Goal: Task Accomplishment & Management: Manage account settings

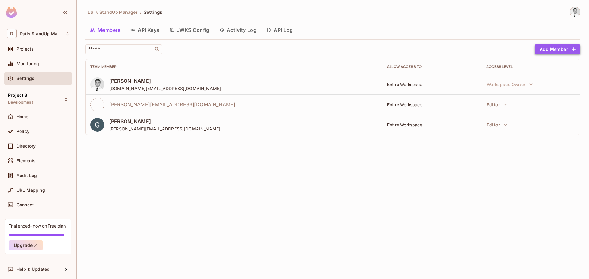
click at [554, 49] on button "Add Member" at bounding box center [558, 49] width 46 height 10
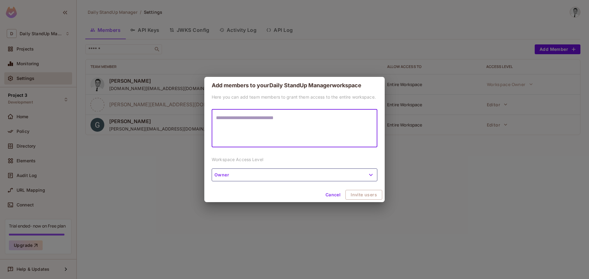
click at [278, 128] on textarea at bounding box center [294, 128] width 157 height 28
click at [320, 171] on div "Here you can add team members to grant them access to the entire workspace. * ​…" at bounding box center [294, 141] width 180 height 94
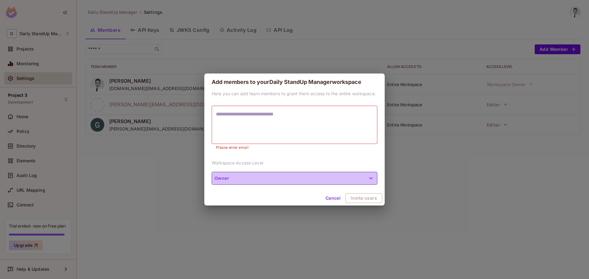
click at [317, 174] on button "Owner" at bounding box center [295, 178] width 166 height 13
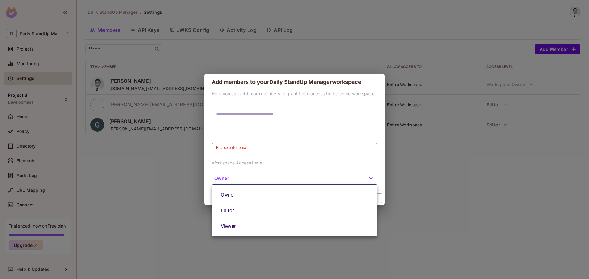
click at [287, 86] on div at bounding box center [294, 139] width 589 height 279
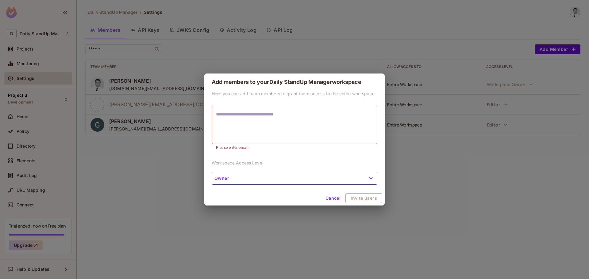
click at [267, 178] on button "Owner" at bounding box center [295, 178] width 166 height 13
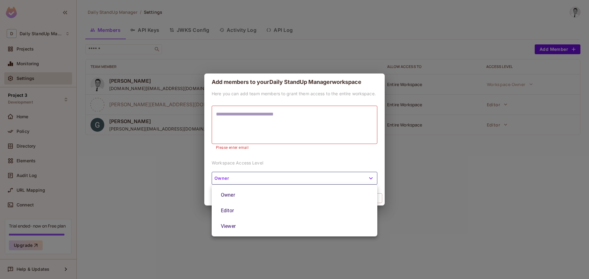
click at [267, 178] on div at bounding box center [294, 139] width 589 height 279
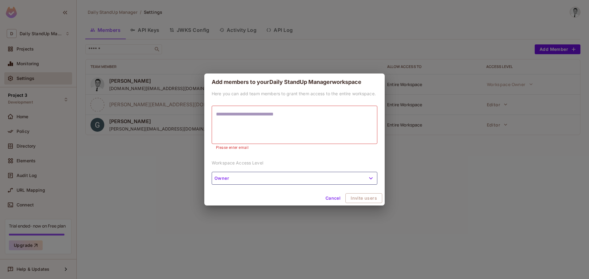
click at [288, 79] on h2 "Add members to your Daily StandUp Manager workspace" at bounding box center [294, 82] width 180 height 17
click at [304, 55] on div "Add members to your Daily StandUp Manager workspace Here you can add team membe…" at bounding box center [294, 139] width 589 height 279
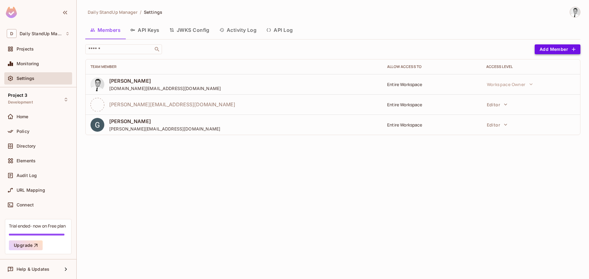
click at [562, 51] on button "Add Member" at bounding box center [558, 49] width 46 height 10
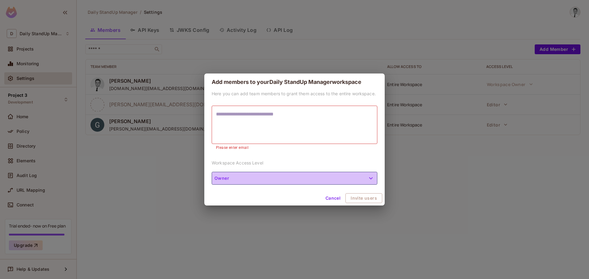
click at [298, 180] on button "Owner" at bounding box center [295, 178] width 166 height 13
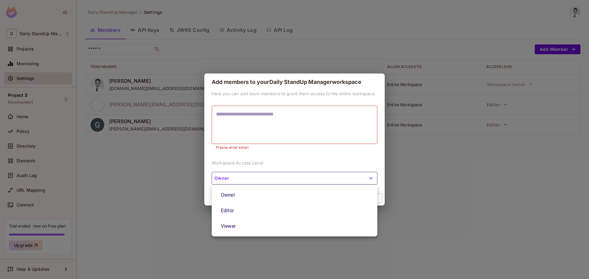
click at [483, 127] on div at bounding box center [294, 139] width 589 height 279
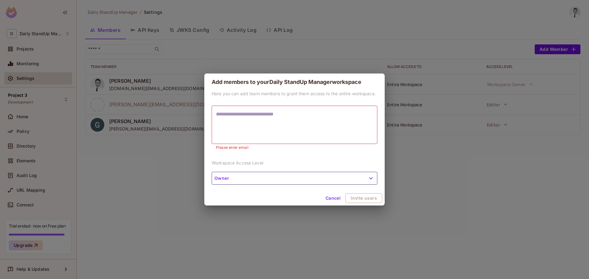
click at [334, 199] on button "Cancel" at bounding box center [333, 199] width 20 height 10
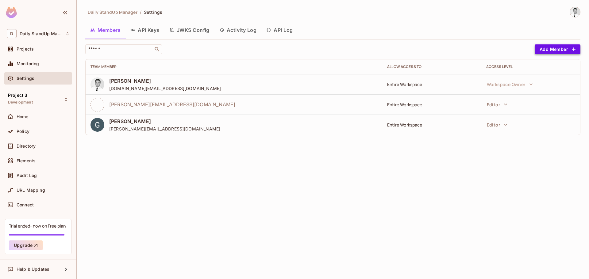
click at [551, 50] on button "Add Member" at bounding box center [558, 49] width 46 height 10
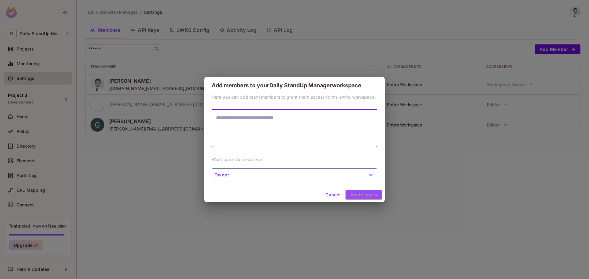
click at [359, 192] on div "Cancel Invite users" at bounding box center [294, 195] width 180 height 15
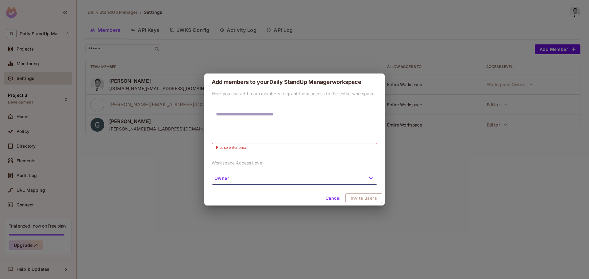
click at [358, 204] on div "Cancel Invite users" at bounding box center [294, 198] width 180 height 15
click at [248, 197] on div "Cancel Invite users" at bounding box center [294, 198] width 180 height 15
click at [327, 196] on button "Cancel" at bounding box center [333, 199] width 20 height 10
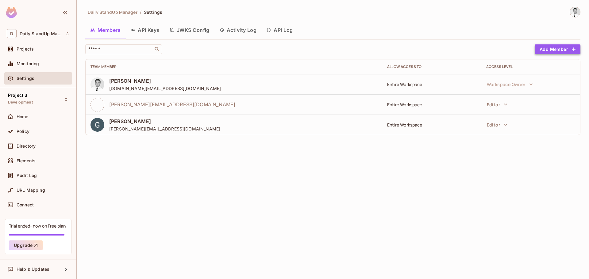
click at [542, 49] on button "Add Member" at bounding box center [558, 49] width 46 height 10
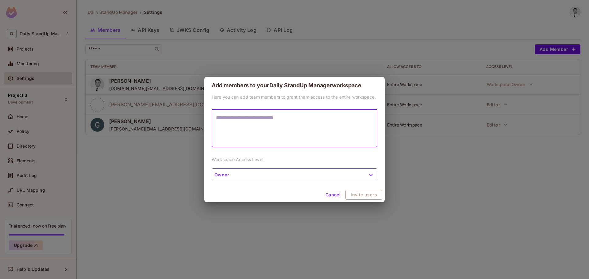
click at [268, 156] on div "Here you can add team members to grant them access to the entire workspace. * ​…" at bounding box center [294, 141] width 180 height 94
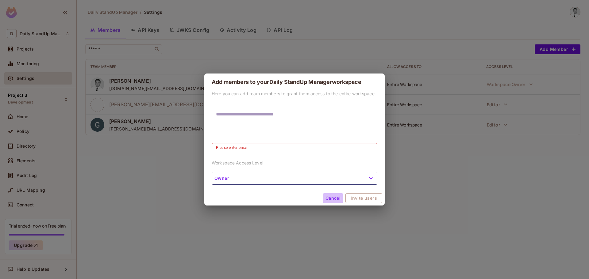
click at [331, 196] on button "Cancel" at bounding box center [333, 199] width 20 height 10
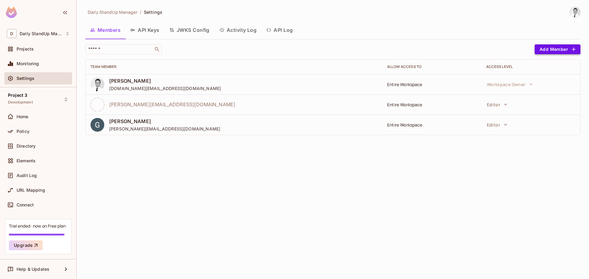
click at [564, 49] on button "Add Member" at bounding box center [558, 49] width 46 height 10
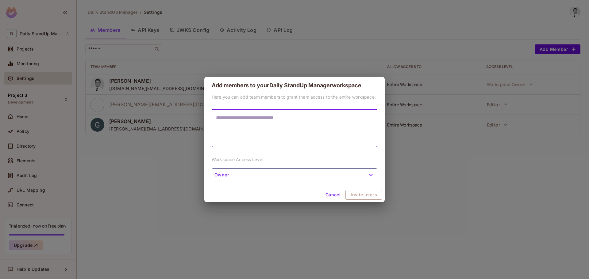
click at [331, 118] on textarea at bounding box center [294, 128] width 157 height 28
click at [267, 116] on textarea at bounding box center [294, 128] width 157 height 28
type textarea "**********"
click at [248, 123] on textarea at bounding box center [294, 128] width 157 height 28
type textarea "**********"
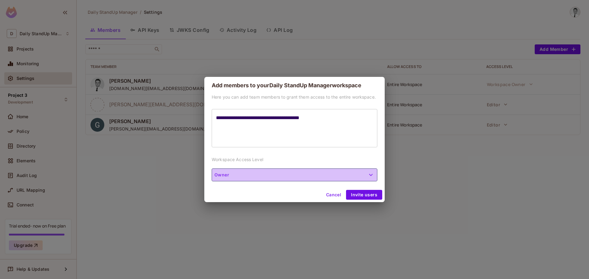
click at [254, 176] on button "Owner" at bounding box center [295, 175] width 166 height 13
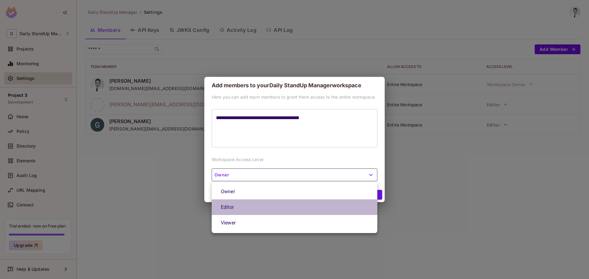
click at [235, 209] on li "Editor" at bounding box center [295, 208] width 166 height 16
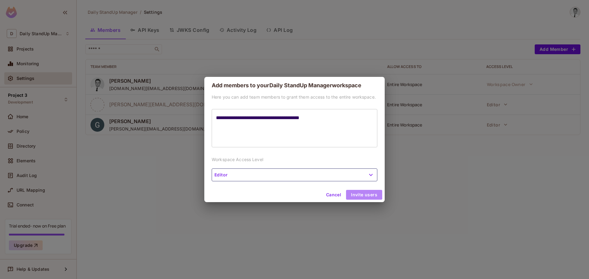
click at [363, 195] on button "Invite users" at bounding box center [364, 195] width 36 height 10
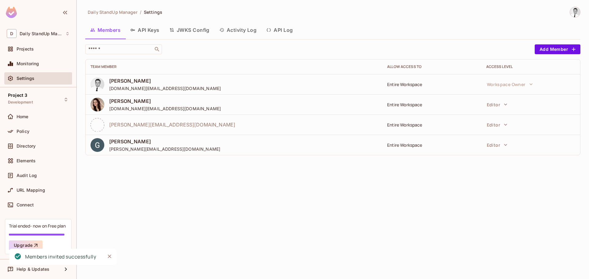
click at [457, 37] on div "Members API Keys JWKS Config Activity Log API Log" at bounding box center [332, 29] width 495 height 15
click at [144, 128] on div "[PERSON_NAME][EMAIL_ADDRESS][DOMAIN_NAME]" at bounding box center [233, 125] width 287 height 14
click at [178, 144] on div "[PERSON_NAME] [PERSON_NAME][EMAIL_ADDRESS][DOMAIN_NAME]" at bounding box center [233, 145] width 287 height 14
click at [136, 107] on span "[DOMAIN_NAME][EMAIL_ADDRESS][DOMAIN_NAME]" at bounding box center [165, 109] width 112 height 6
click at [502, 105] on icon "button" at bounding box center [505, 105] width 6 height 6
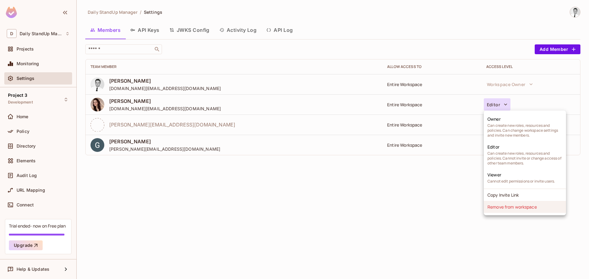
click at [505, 211] on li "Remove from workspace" at bounding box center [525, 207] width 82 height 12
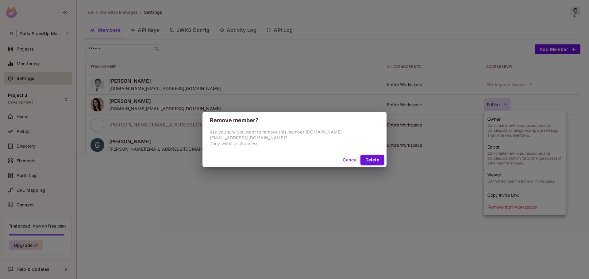
click at [363, 157] on button "Delete" at bounding box center [372, 160] width 24 height 10
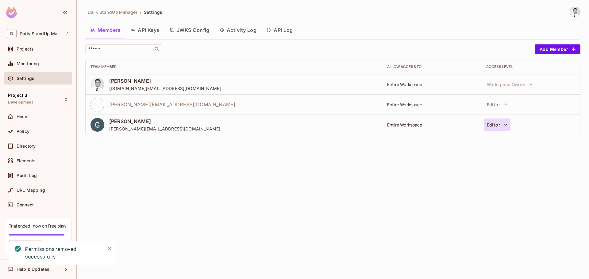
click at [504, 125] on icon "button" at bounding box center [505, 125] width 6 height 6
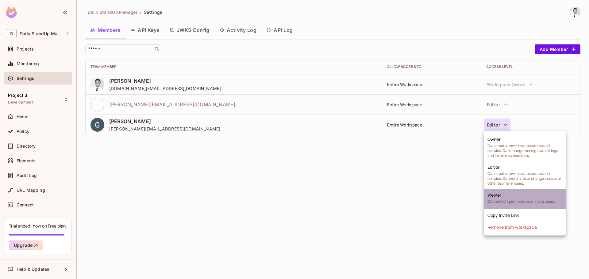
click at [501, 202] on span "Cannot edit permissions or invite users." at bounding box center [520, 201] width 67 height 5
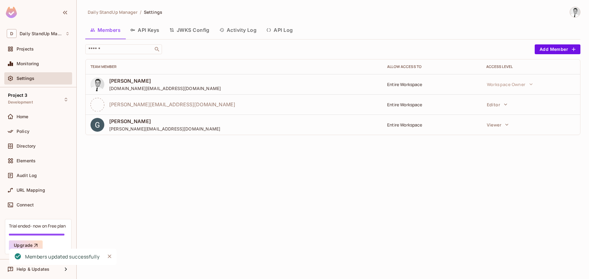
click at [450, 35] on div "Members API Keys JWKS Config Activity Log API Log" at bounding box center [332, 29] width 495 height 15
